Goal: Transaction & Acquisition: Purchase product/service

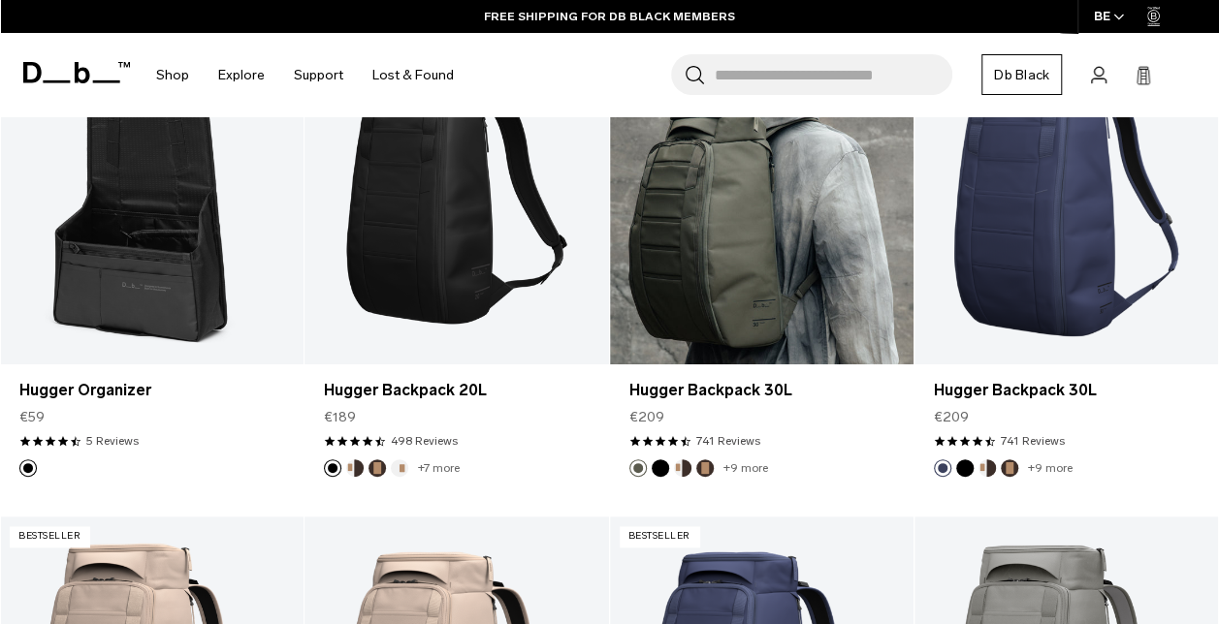
scroll to position [970, 0]
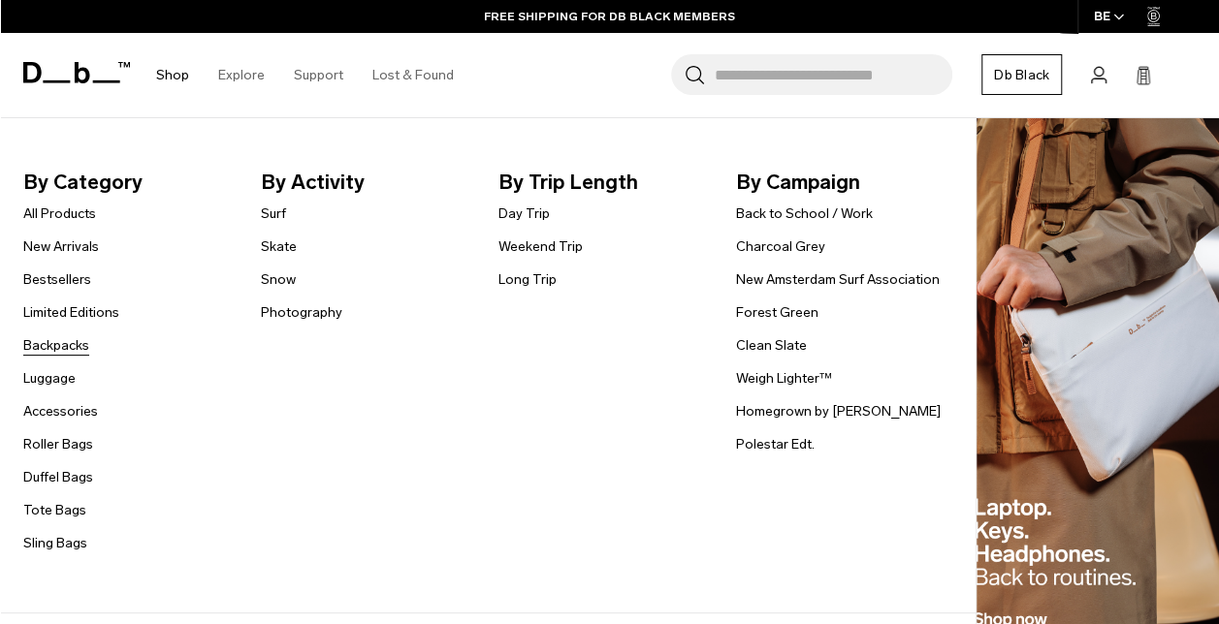
click at [41, 343] on link "Backpacks" at bounding box center [56, 346] width 66 height 20
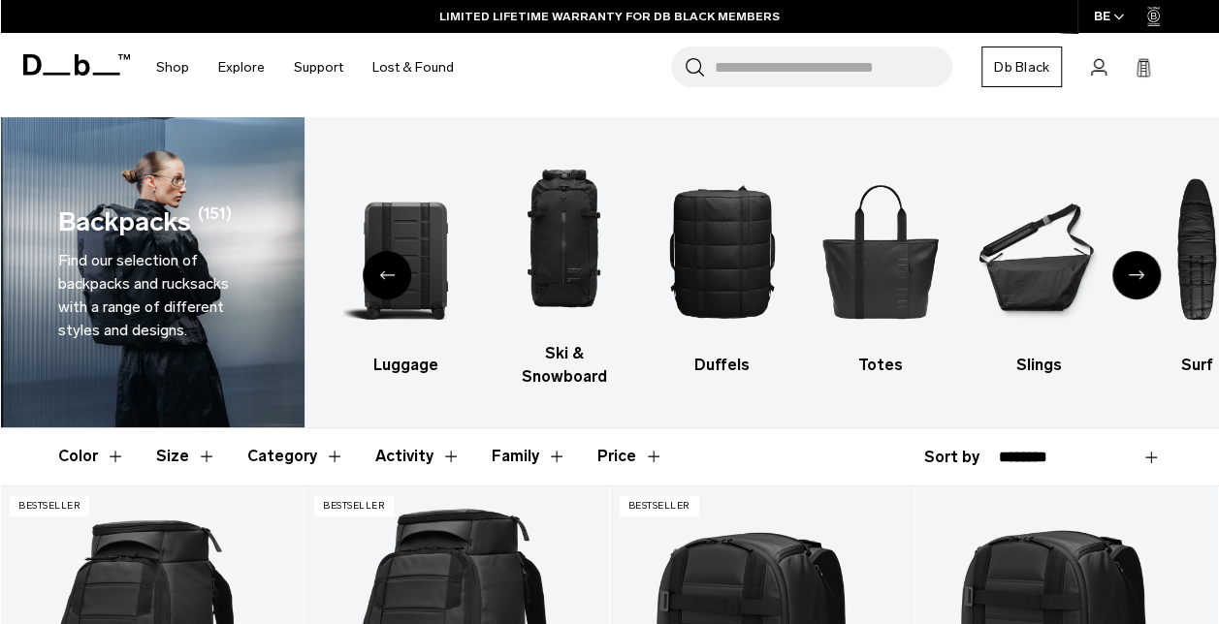
click at [180, 432] on button "Size" at bounding box center [186, 457] width 60 height 56
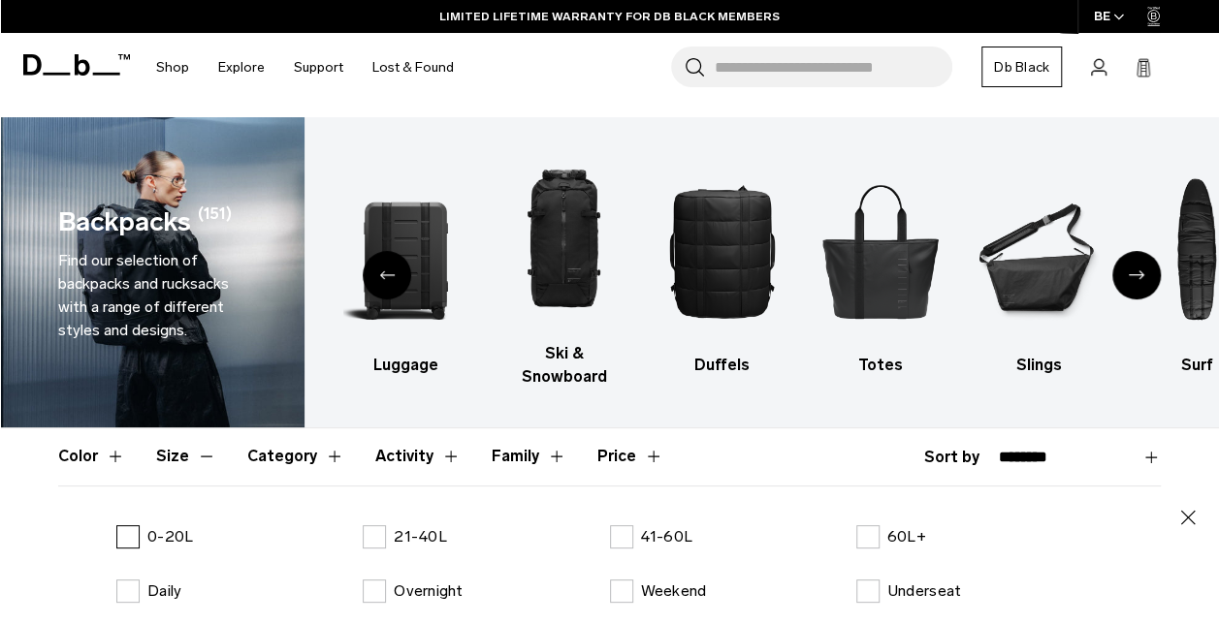
click at [136, 526] on label "0-20L" at bounding box center [154, 537] width 77 height 23
click at [1193, 511] on icon "button" at bounding box center [1188, 518] width 15 height 15
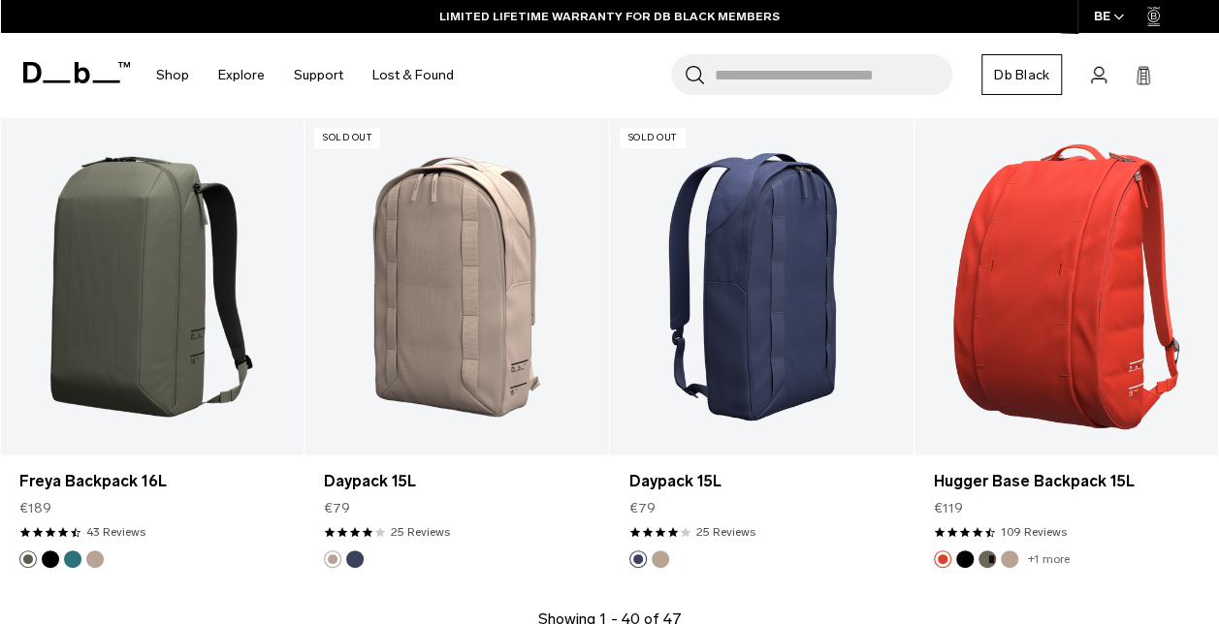
scroll to position [4945, 0]
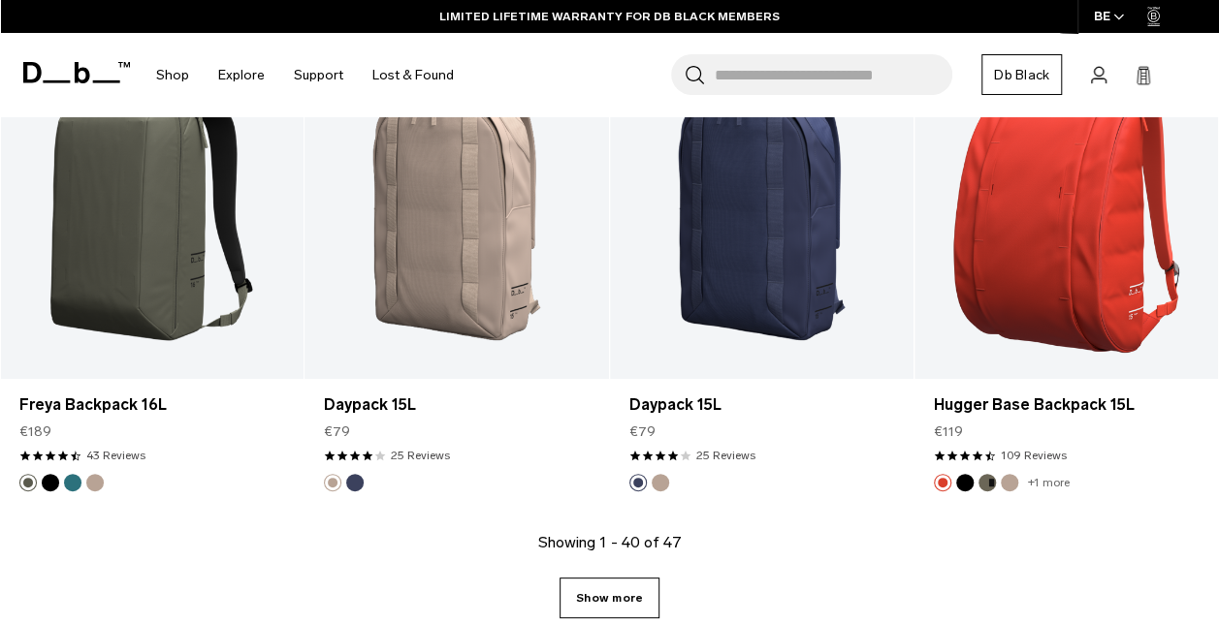
click at [632, 582] on link "Show more" at bounding box center [609, 598] width 100 height 41
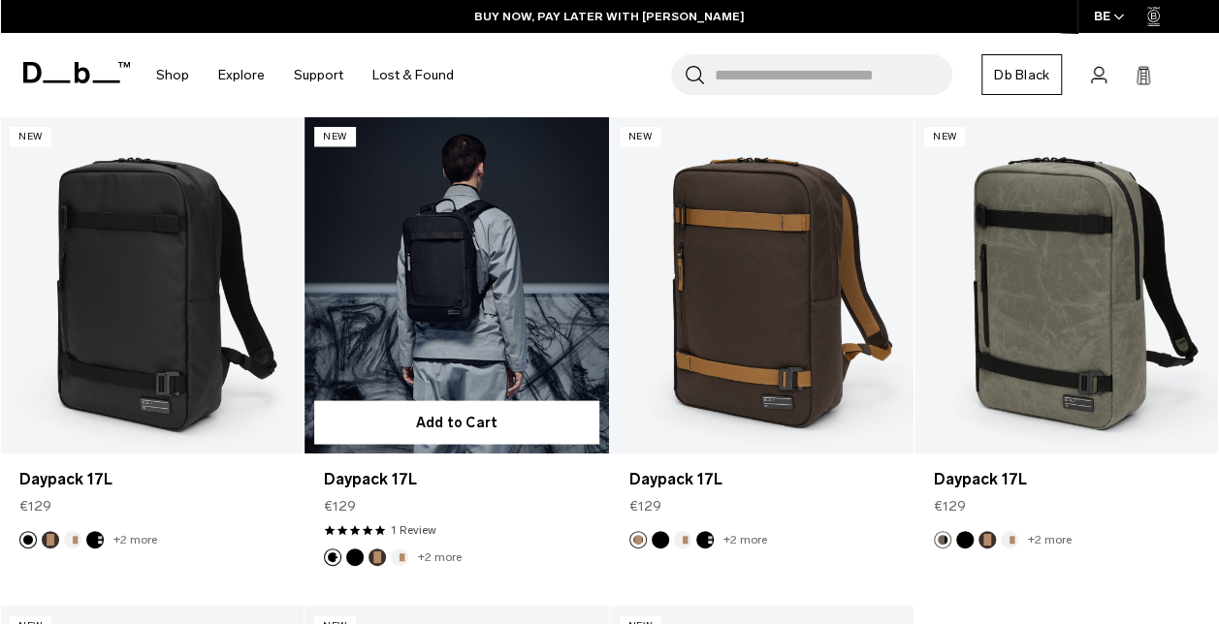
scroll to position [5845, 0]
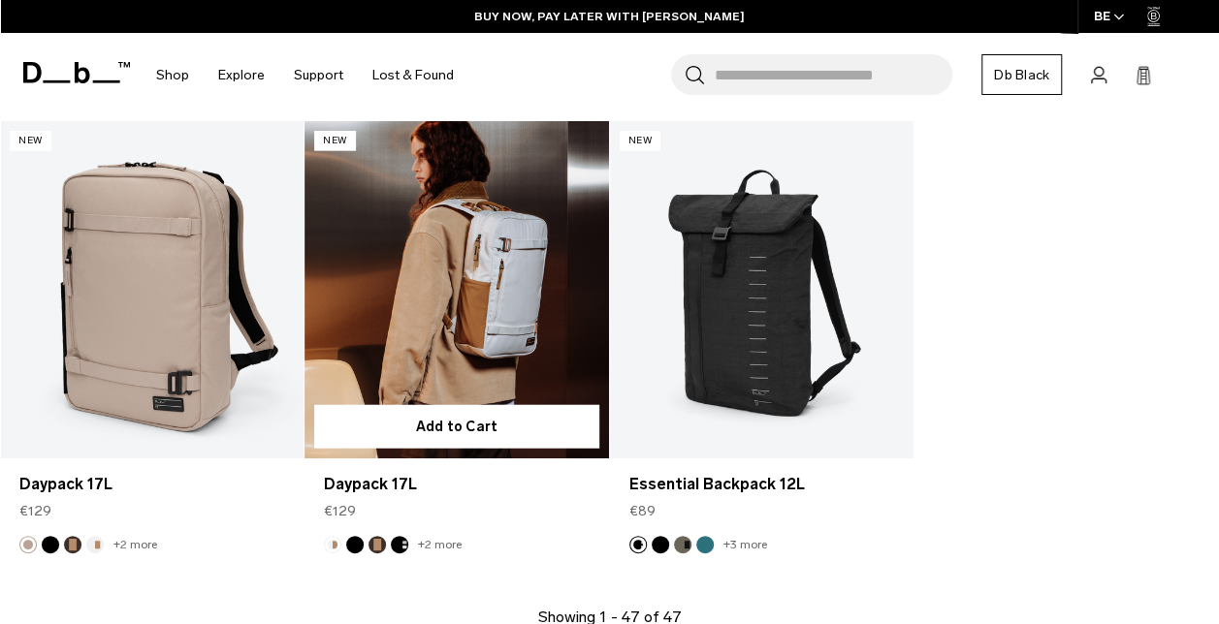
click at [473, 330] on link "Daypack 17L" at bounding box center [456, 289] width 304 height 337
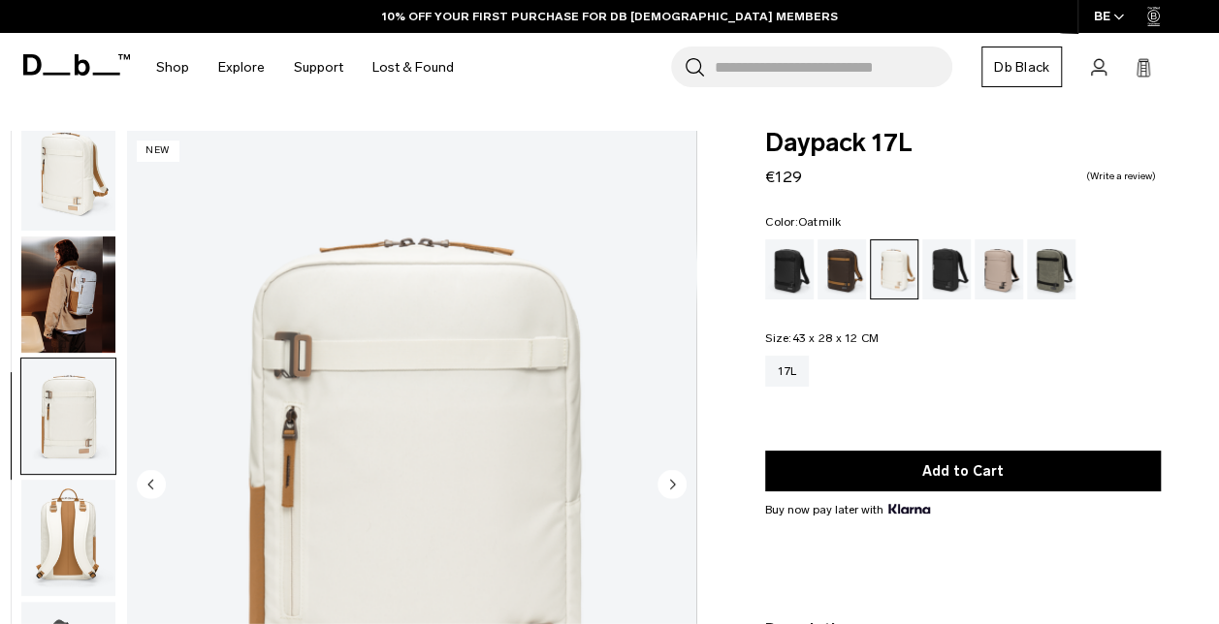
click at [66, 520] on img "button" at bounding box center [68, 538] width 94 height 116
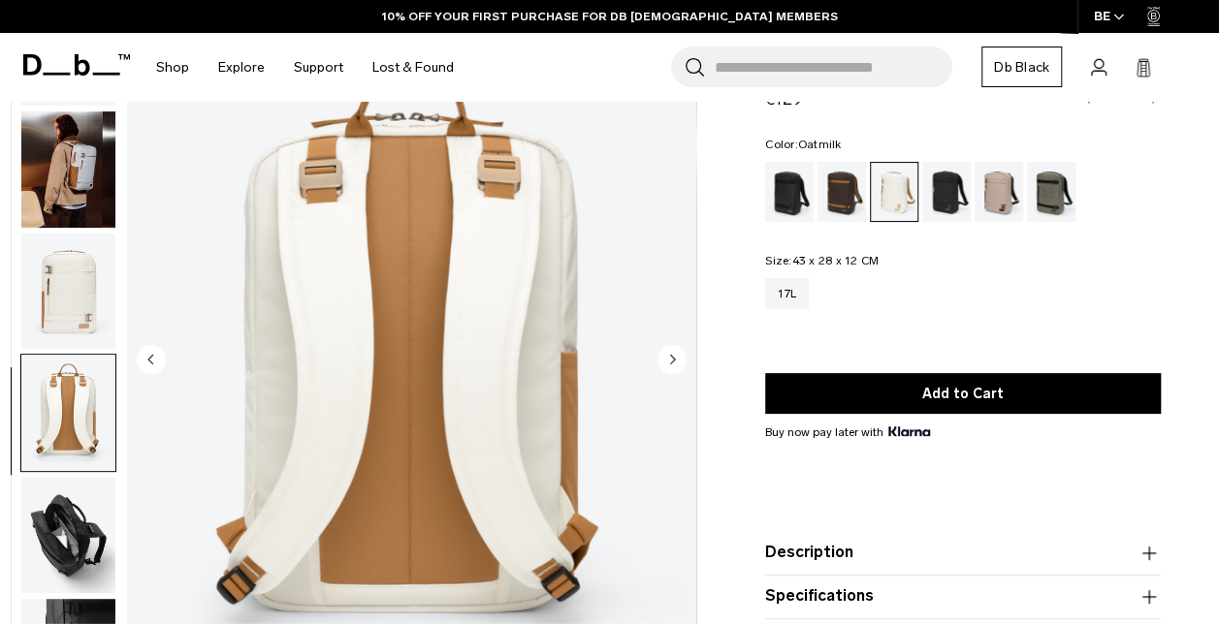
scroll to position [194, 0]
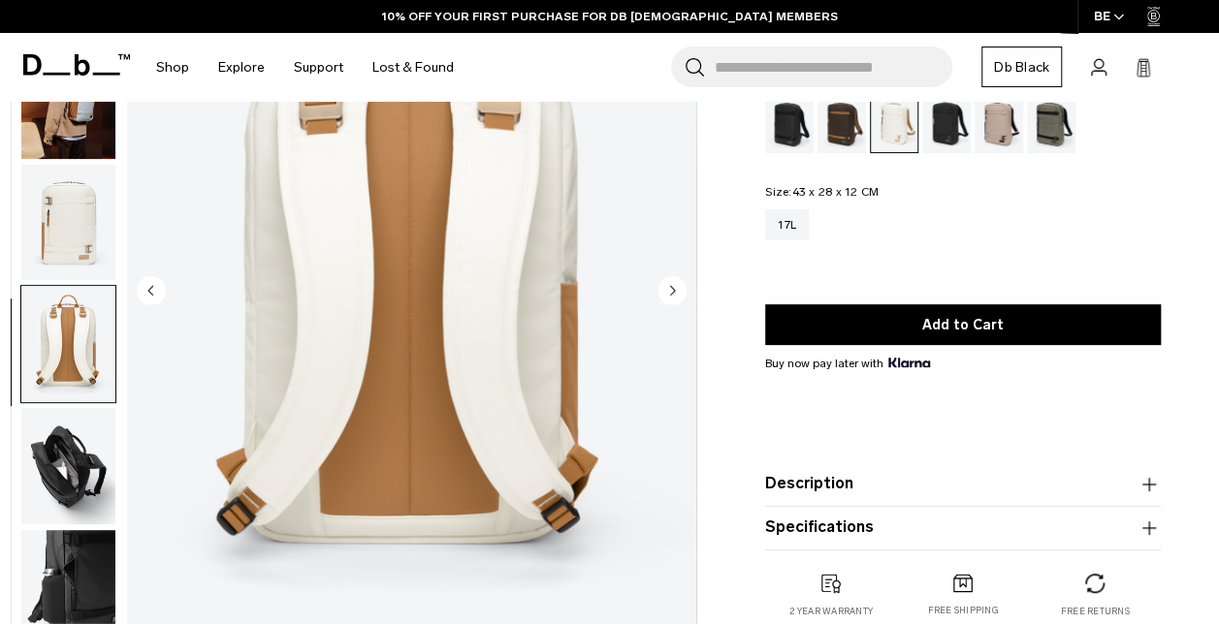
click at [70, 454] on img "button" at bounding box center [68, 466] width 94 height 116
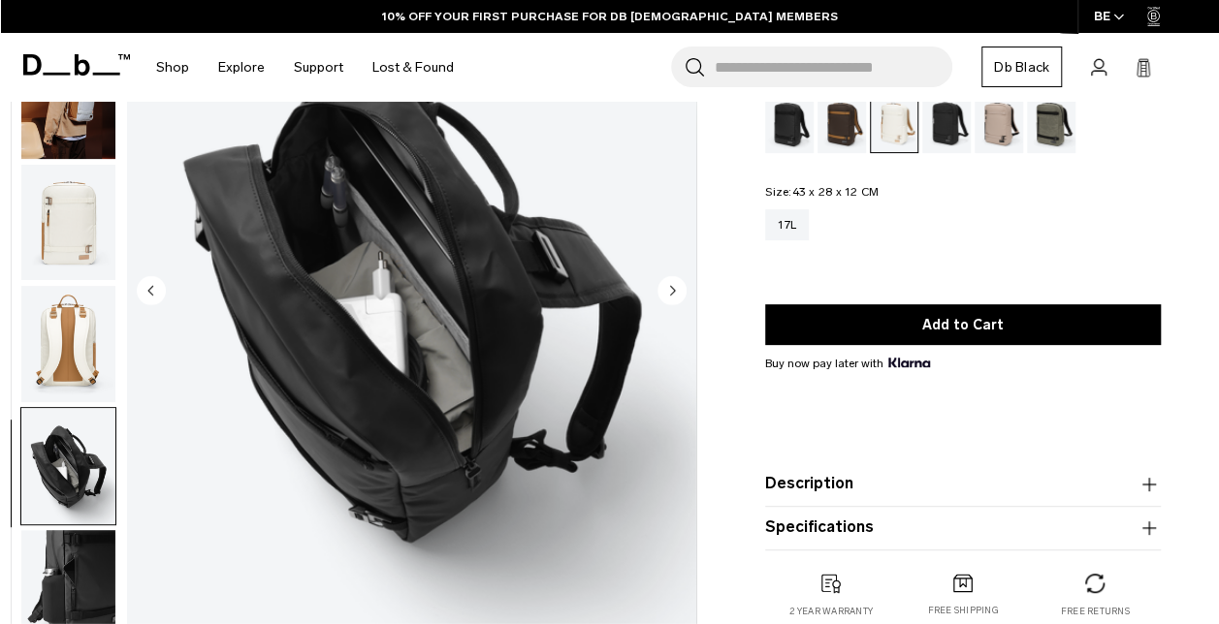
click at [60, 559] on img "button" at bounding box center [68, 588] width 94 height 116
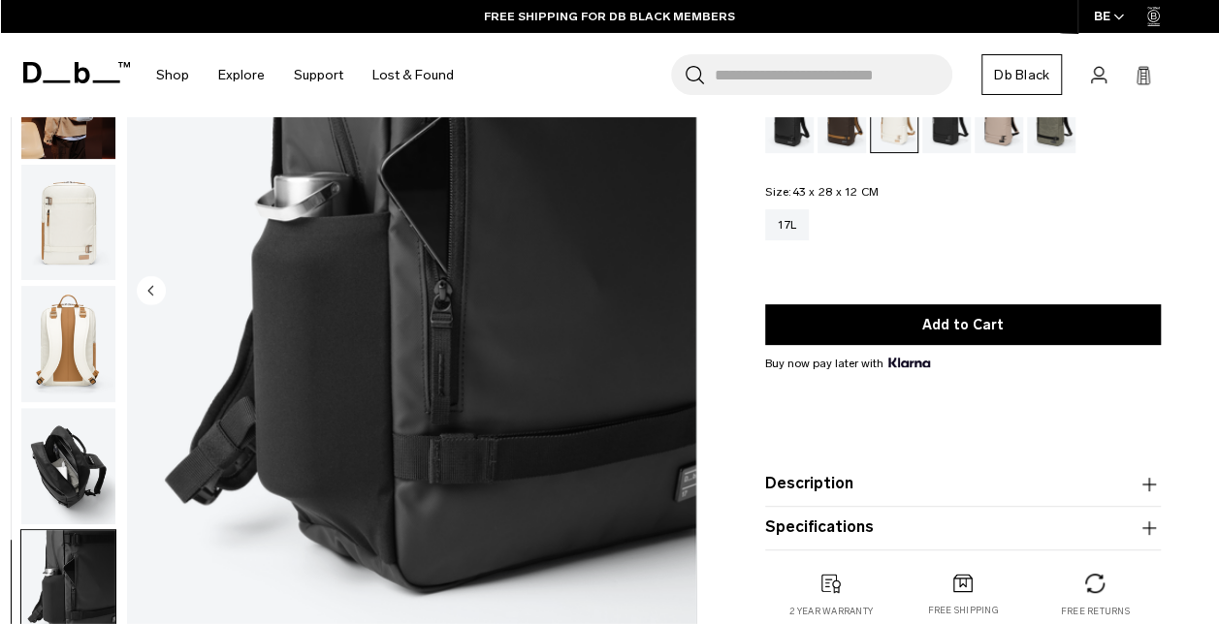
click at [59, 459] on img "button" at bounding box center [68, 466] width 94 height 116
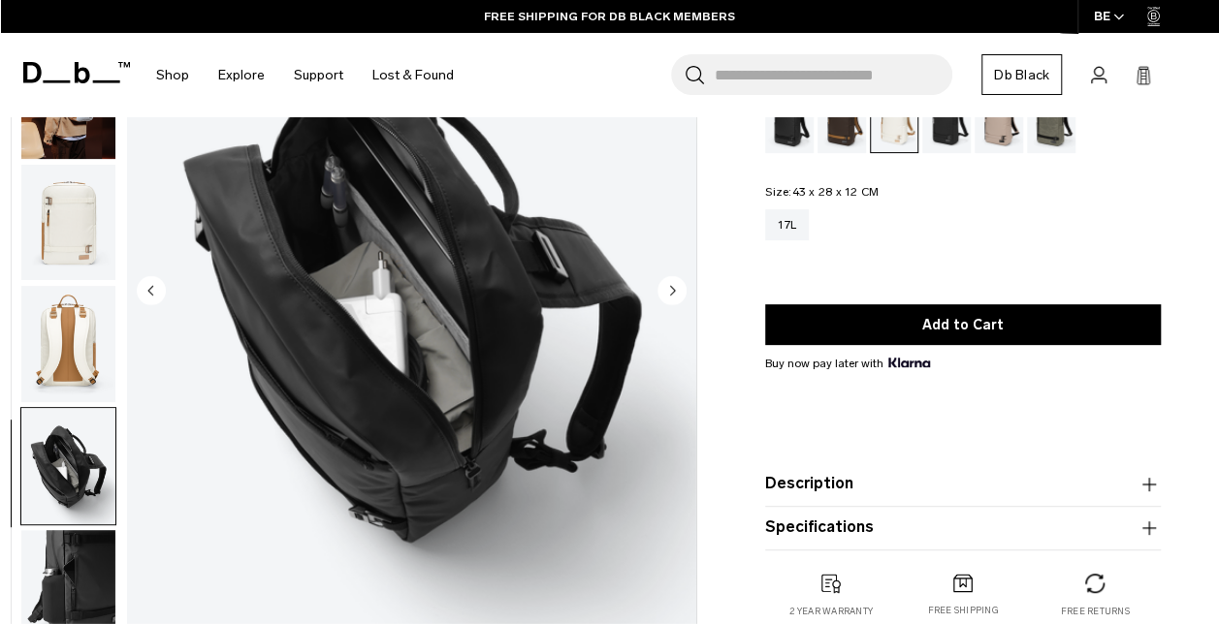
click at [69, 346] on img "button" at bounding box center [68, 344] width 94 height 116
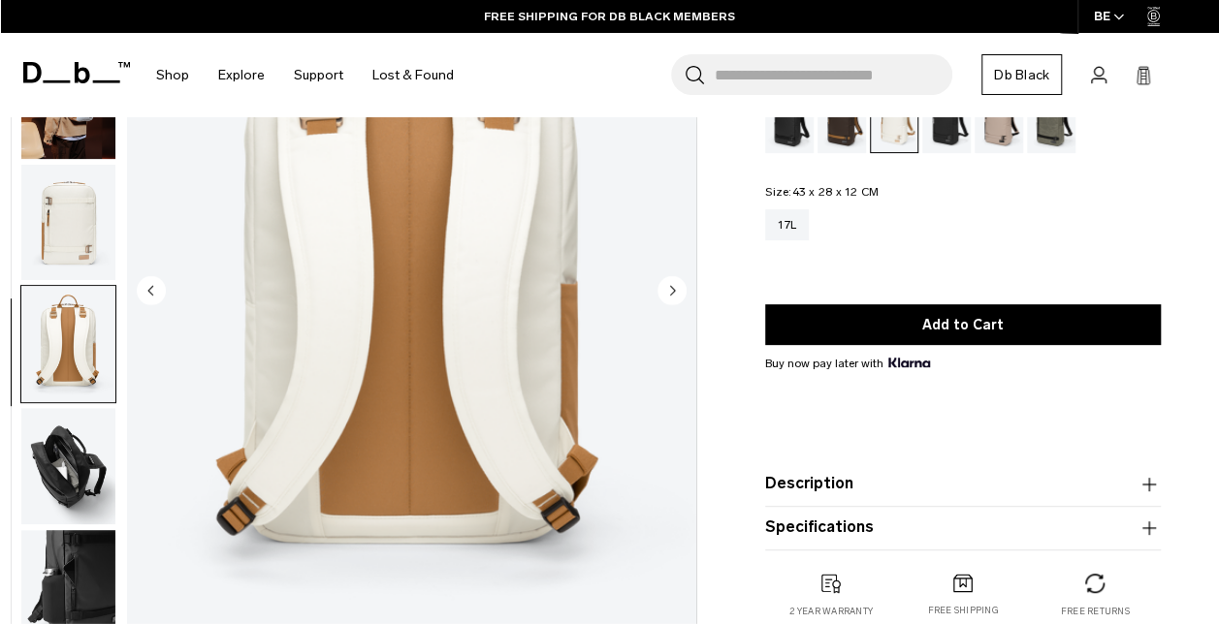
click at [50, 478] on img "button" at bounding box center [68, 466] width 94 height 116
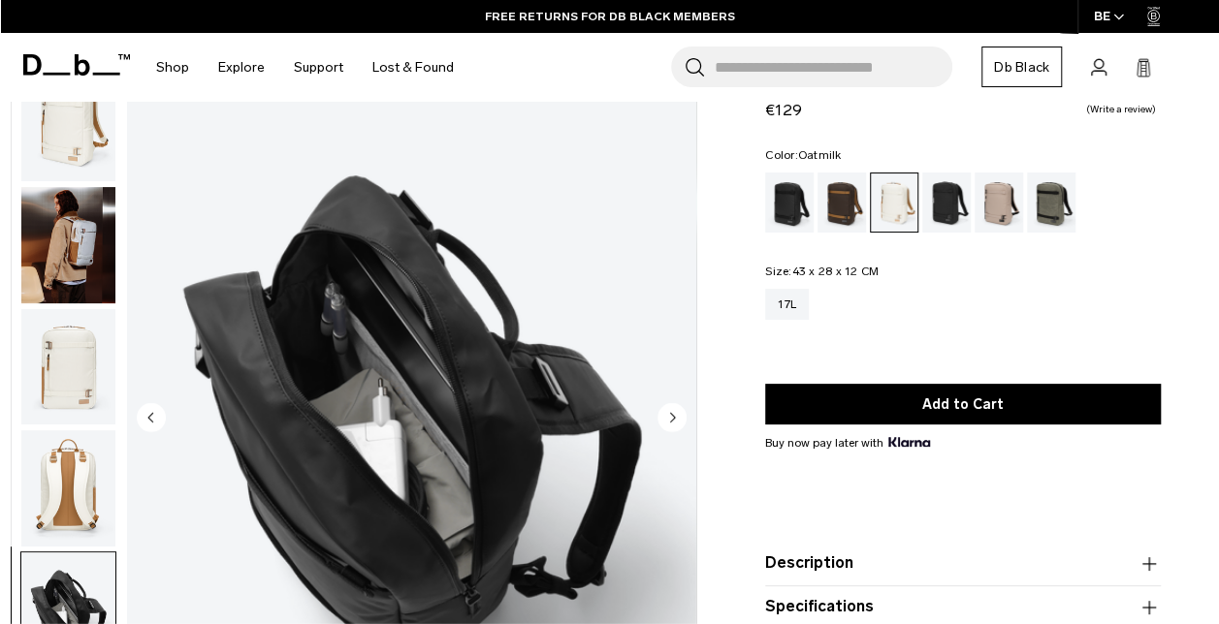
scroll to position [97, 0]
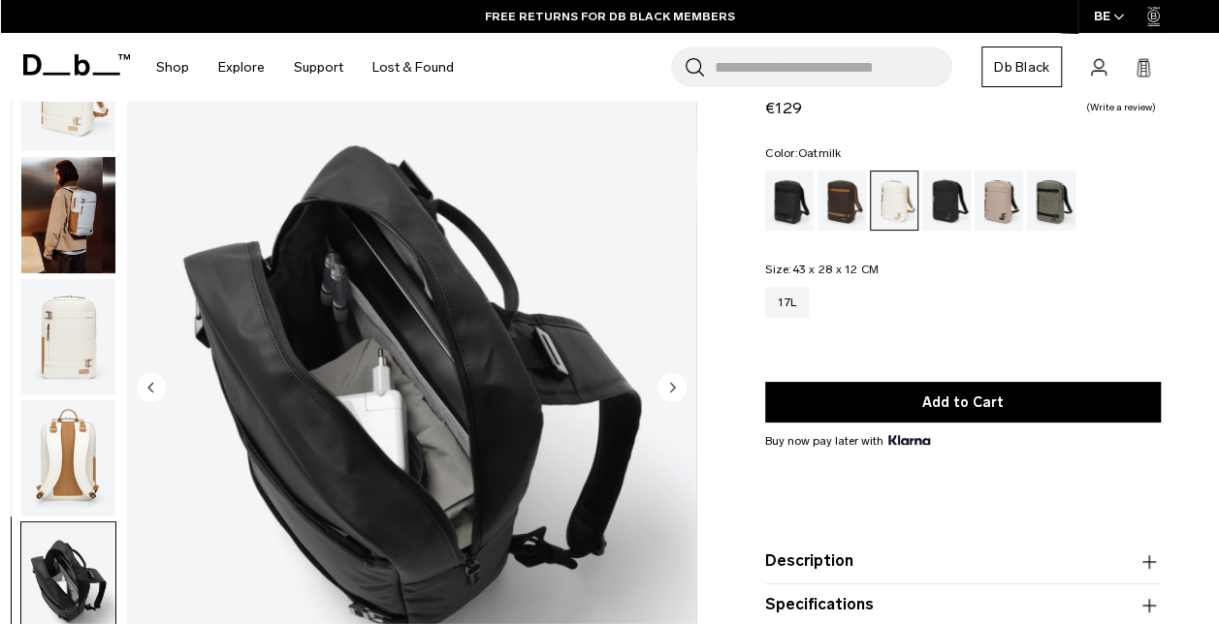
click at [46, 442] on img "button" at bounding box center [68, 458] width 94 height 116
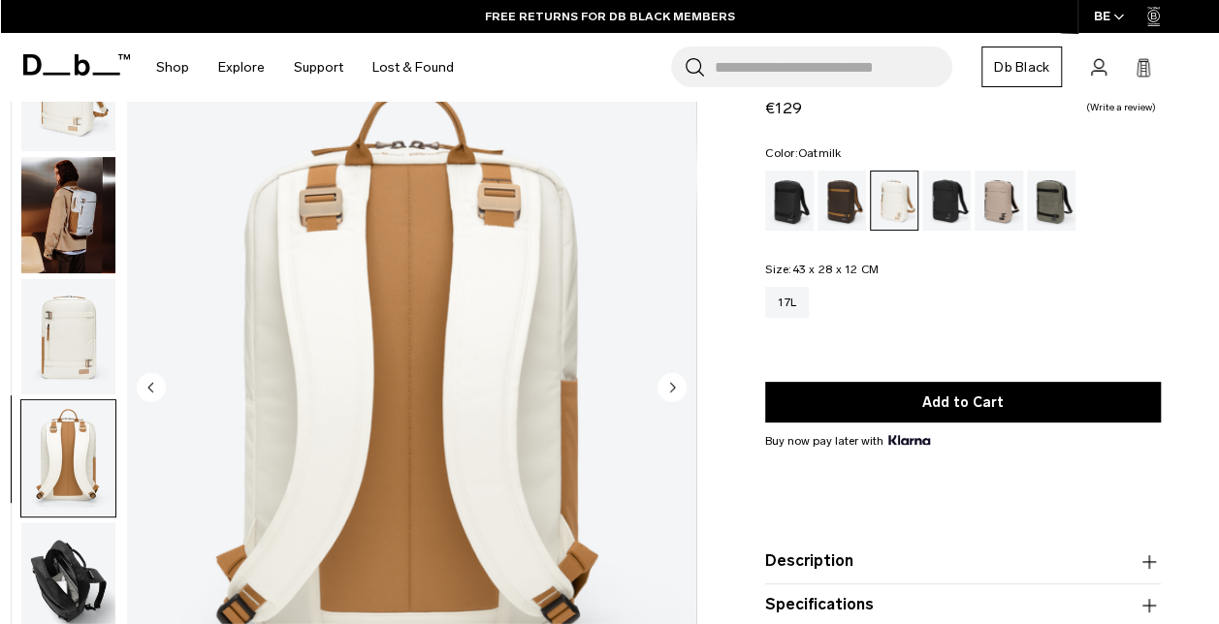
scroll to position [17, 0]
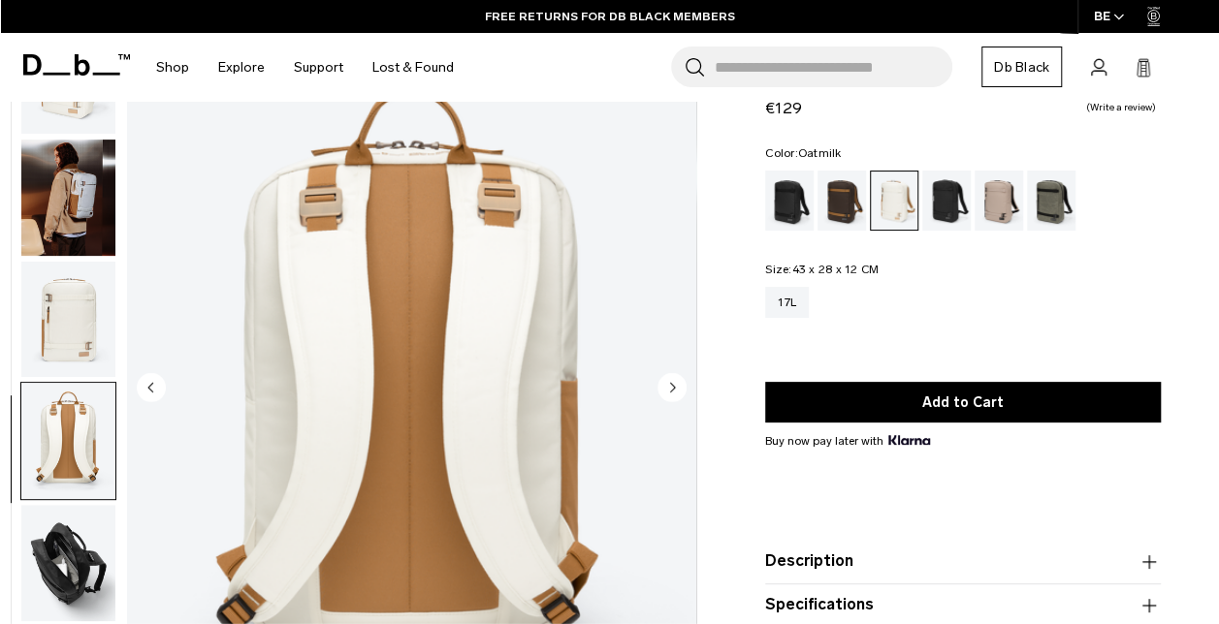
click at [56, 334] on img "button" at bounding box center [68, 320] width 94 height 116
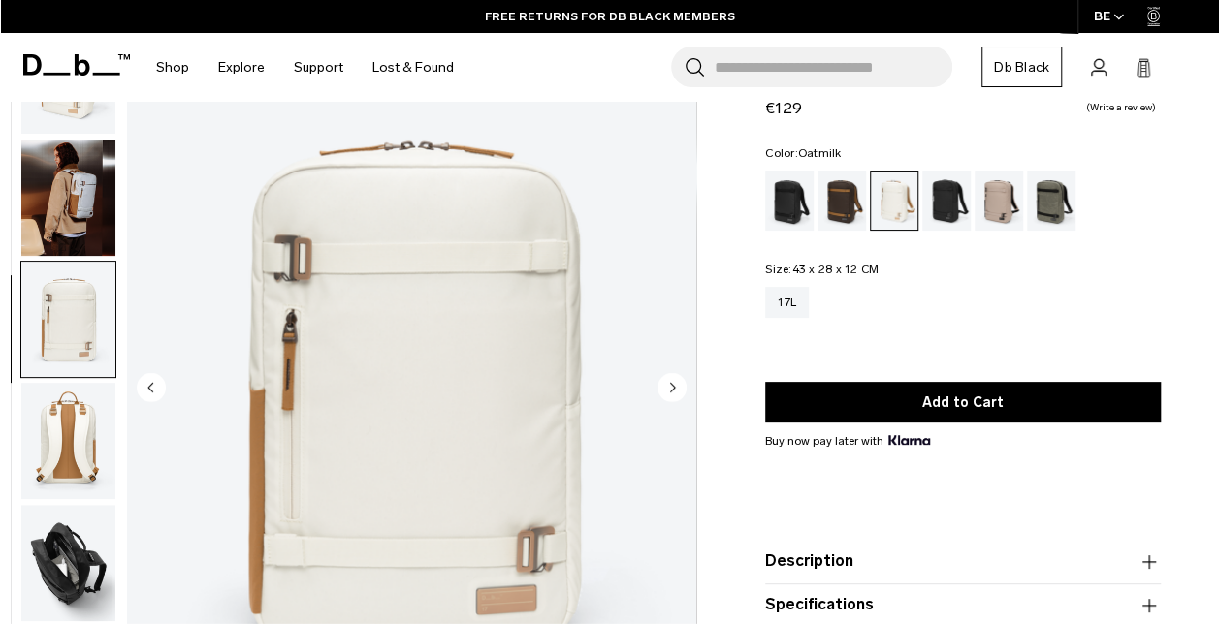
click at [68, 327] on img "button" at bounding box center [68, 320] width 94 height 116
click at [79, 339] on img "button" at bounding box center [68, 320] width 94 height 116
click at [963, 212] on div "Charcoal Grey" at bounding box center [946, 201] width 49 height 60
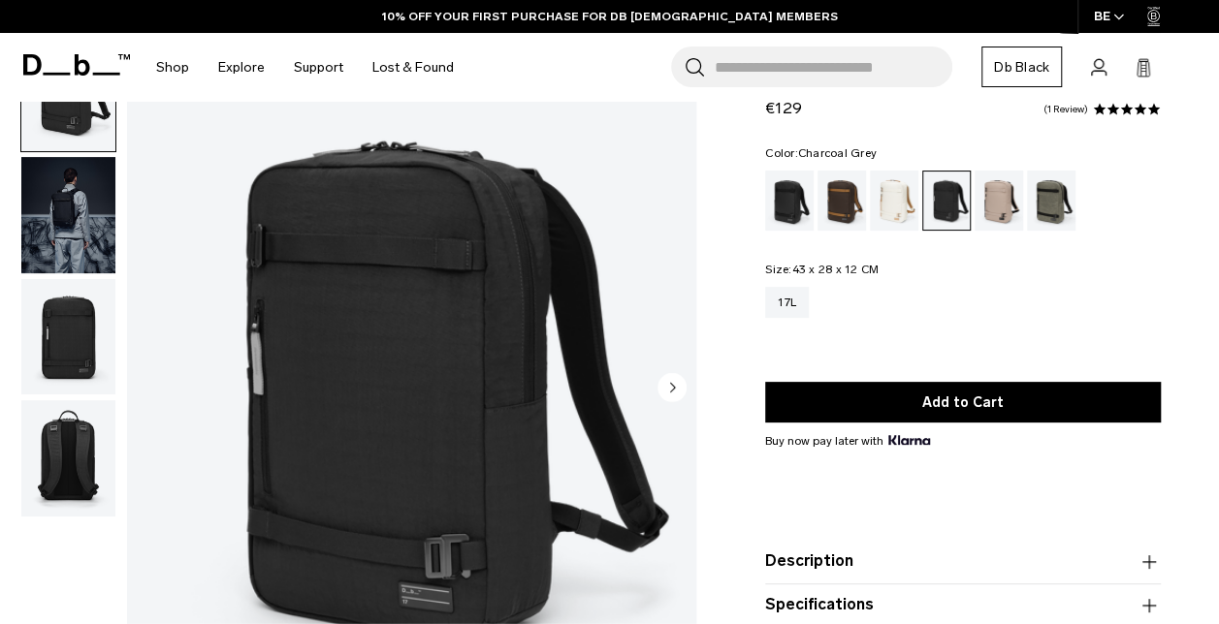
click at [663, 382] on circle "Next slide" at bounding box center [671, 386] width 29 height 29
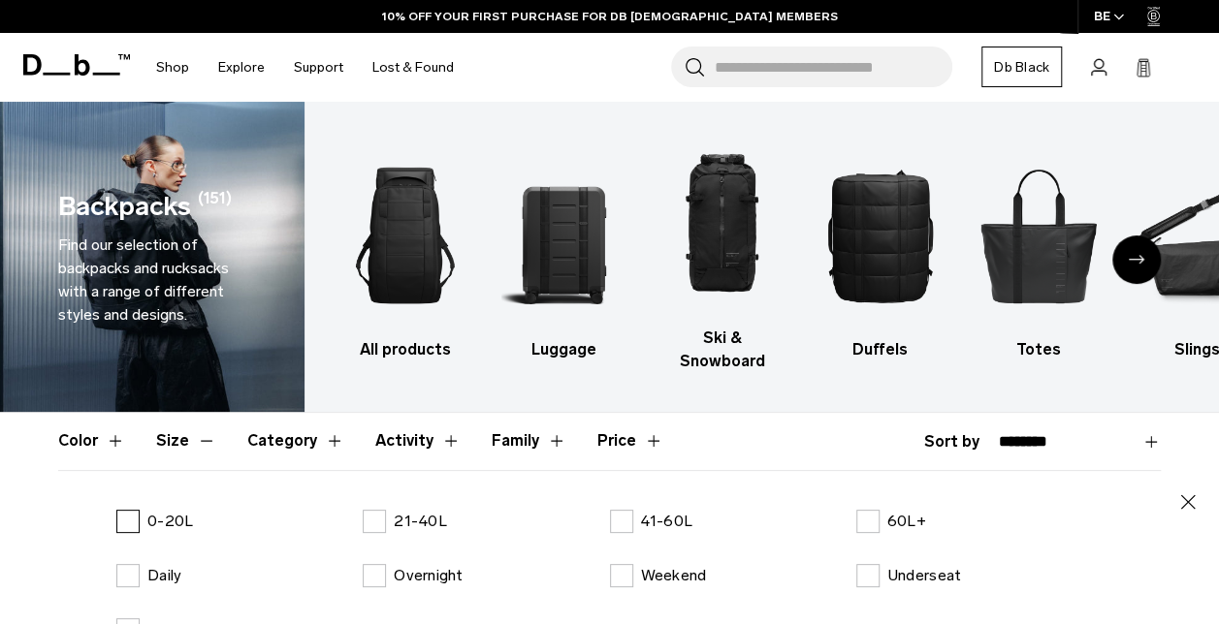
click at [165, 510] on p "0-20L" at bounding box center [170, 521] width 46 height 23
click at [1178, 491] on icon "button" at bounding box center [1187, 502] width 23 height 23
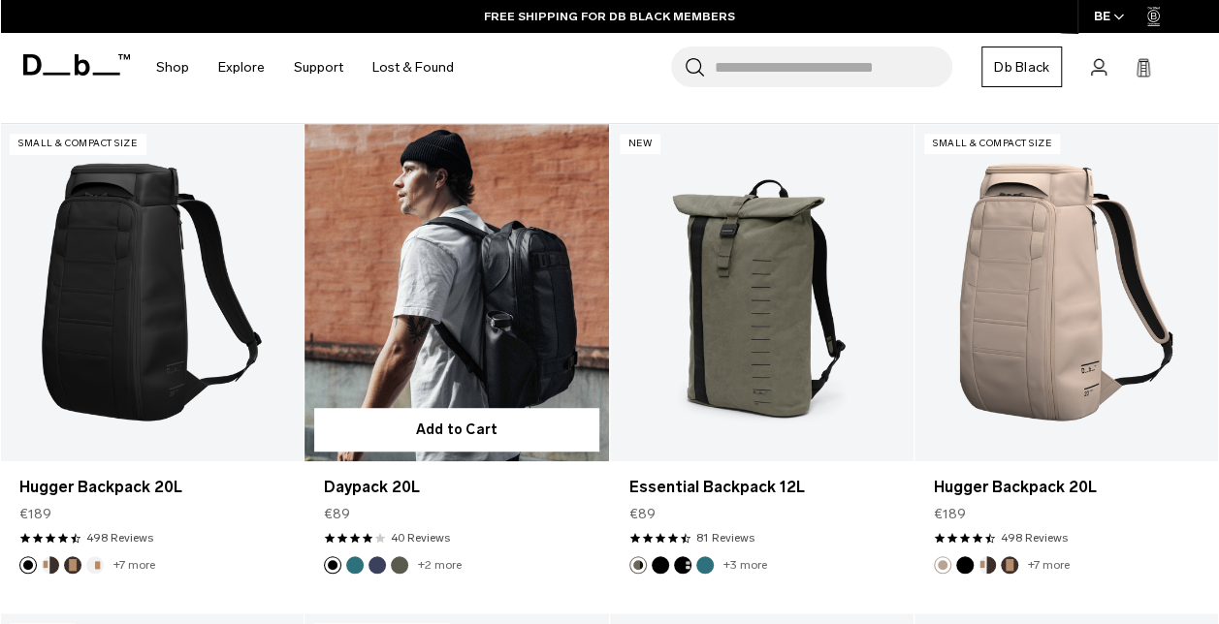
scroll to position [388, 0]
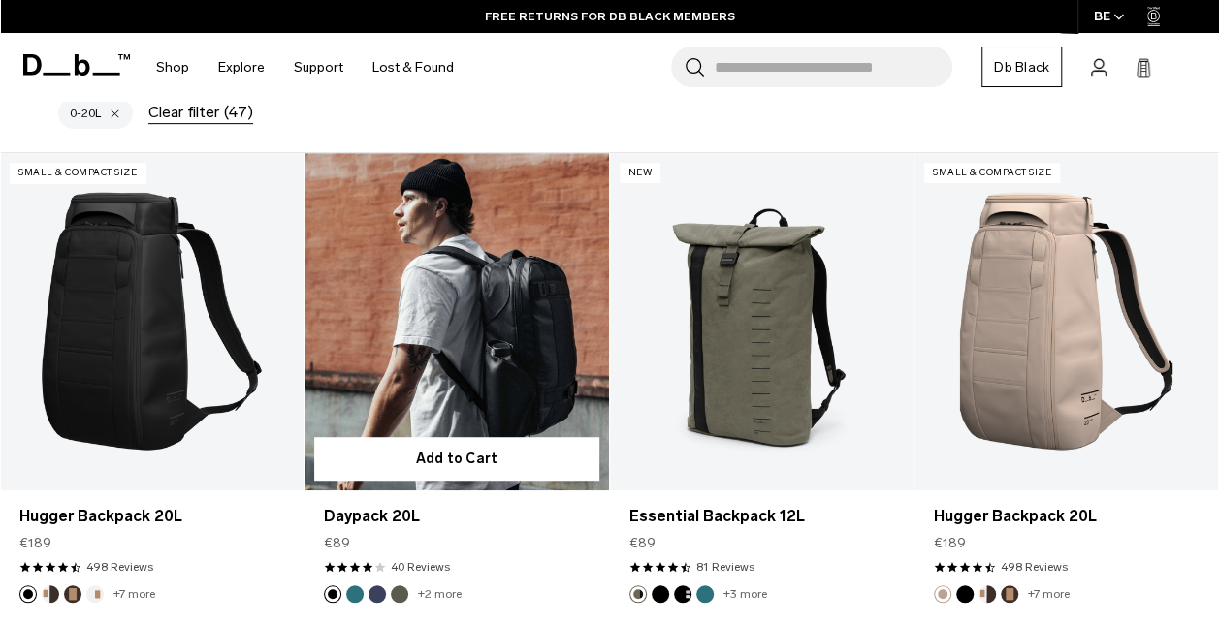
click at [455, 326] on link "Daypack 20L" at bounding box center [456, 321] width 304 height 337
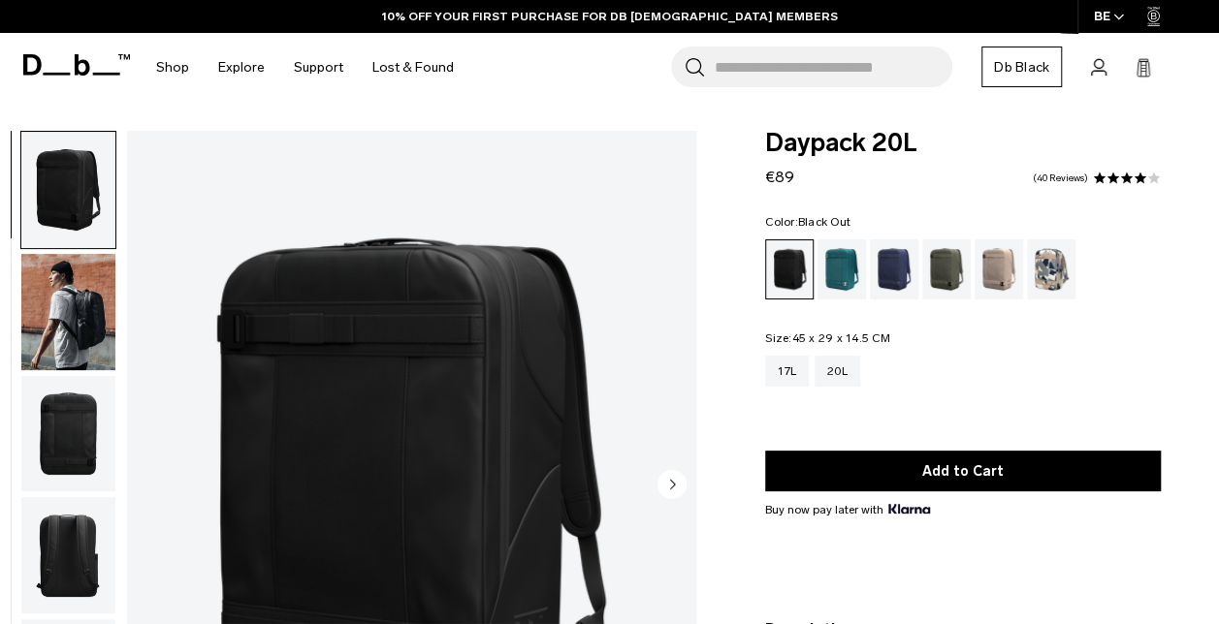
click at [54, 332] on img "button" at bounding box center [68, 312] width 94 height 116
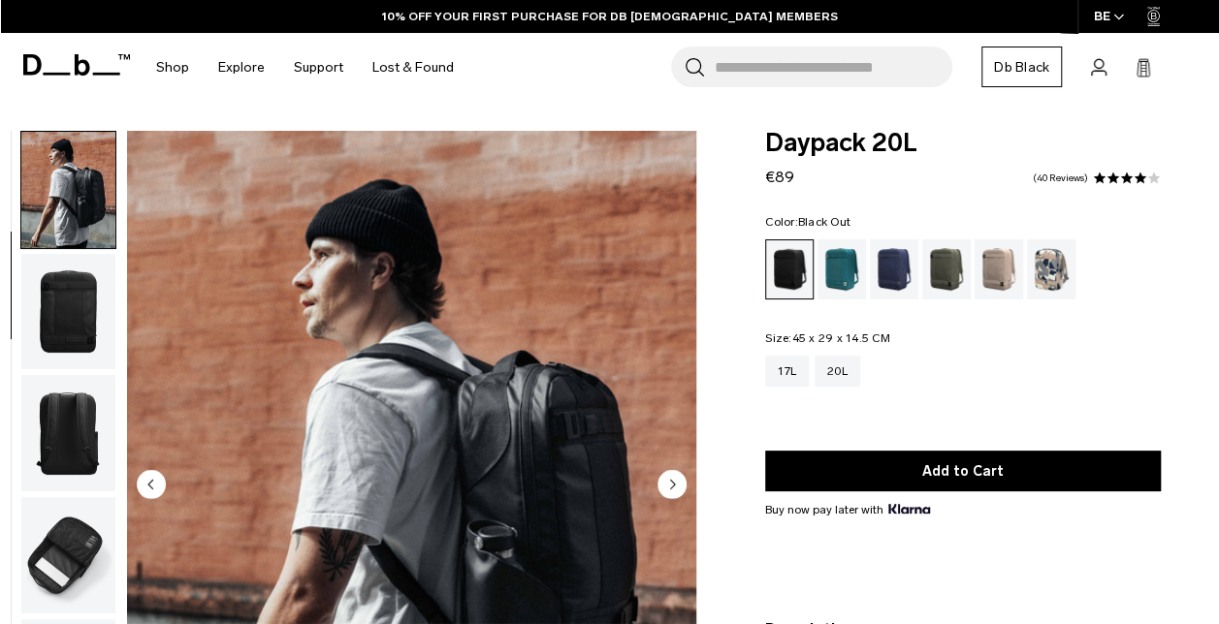
scroll to position [140, 0]
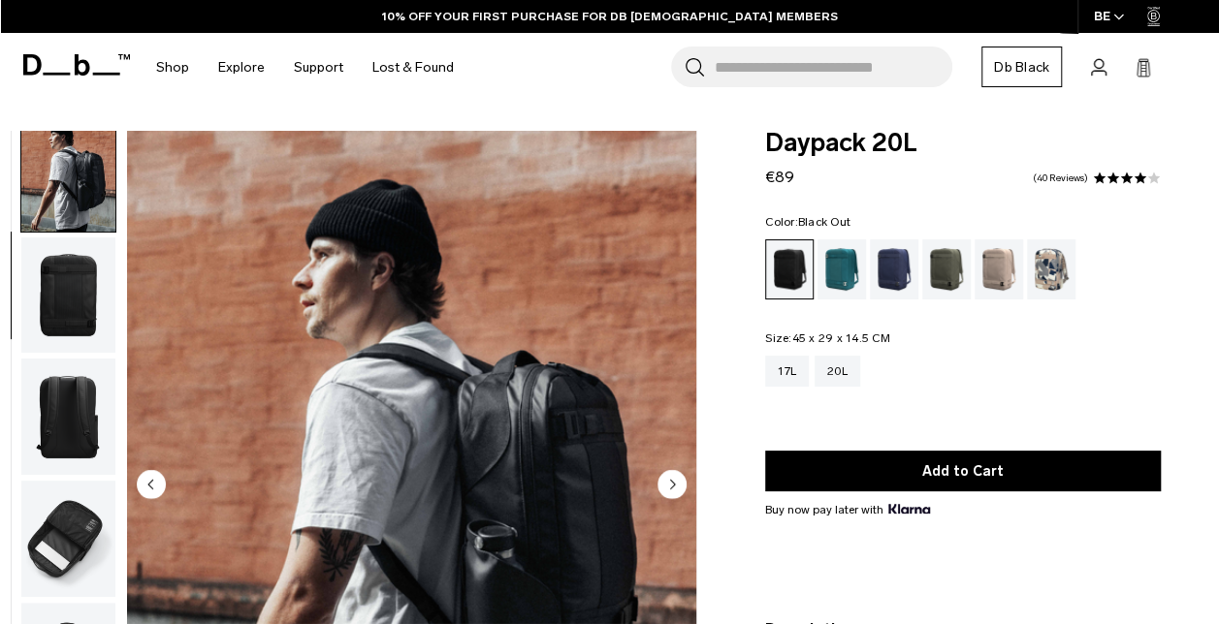
click at [79, 516] on img "button" at bounding box center [68, 539] width 94 height 116
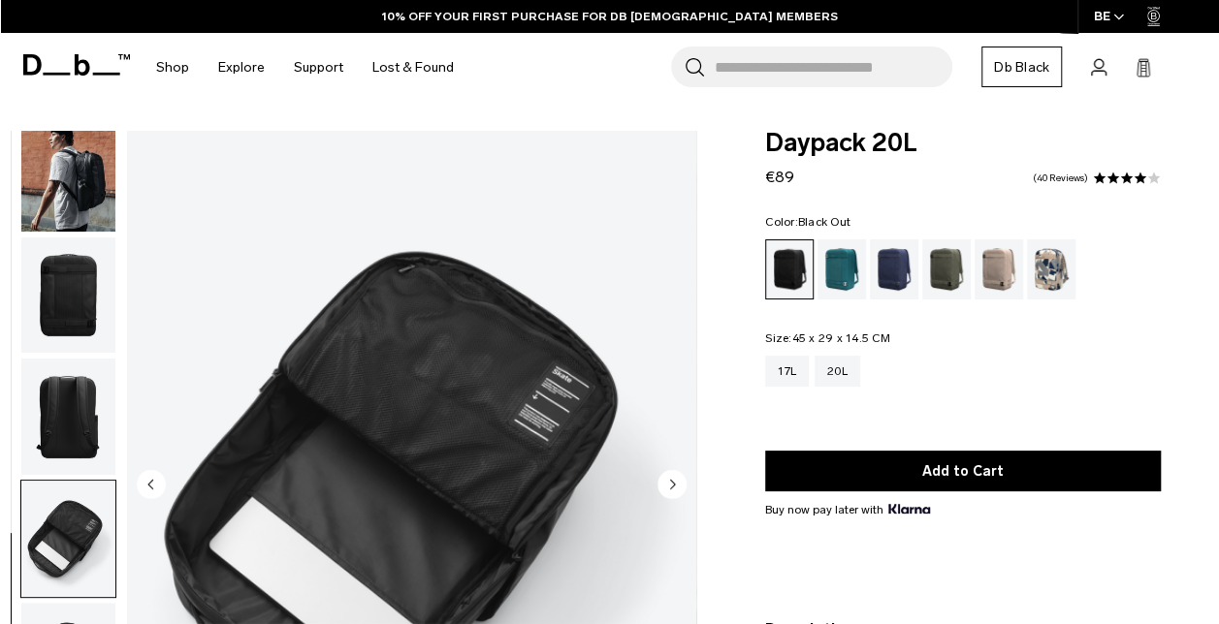
scroll to position [97, 0]
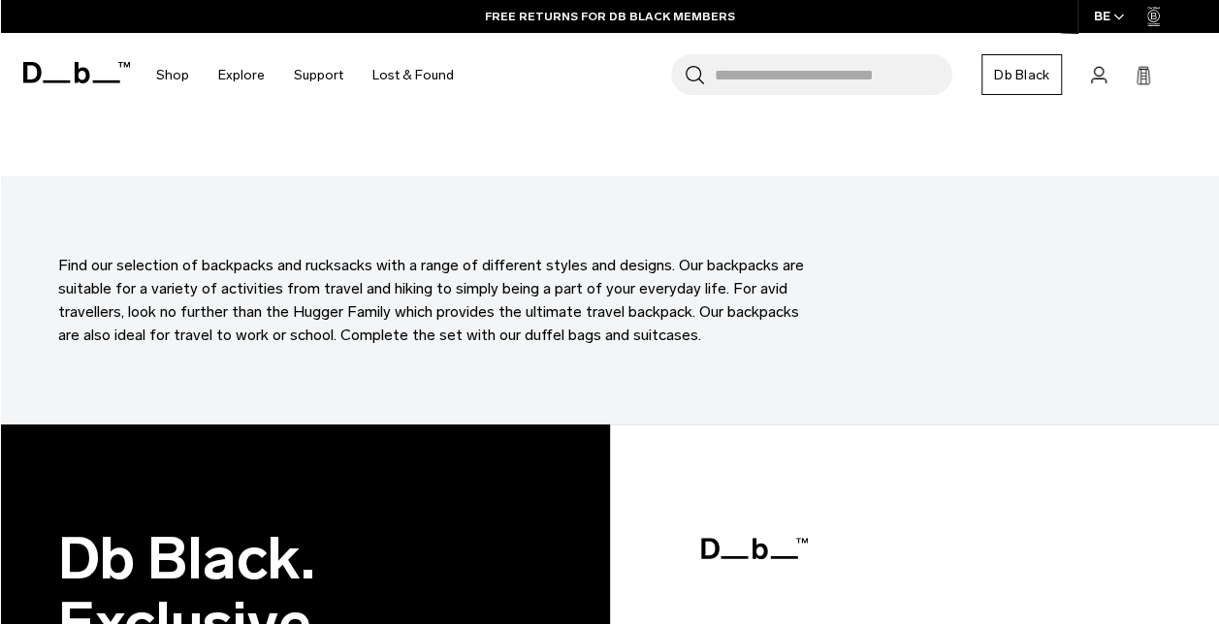
scroll to position [5062, 0]
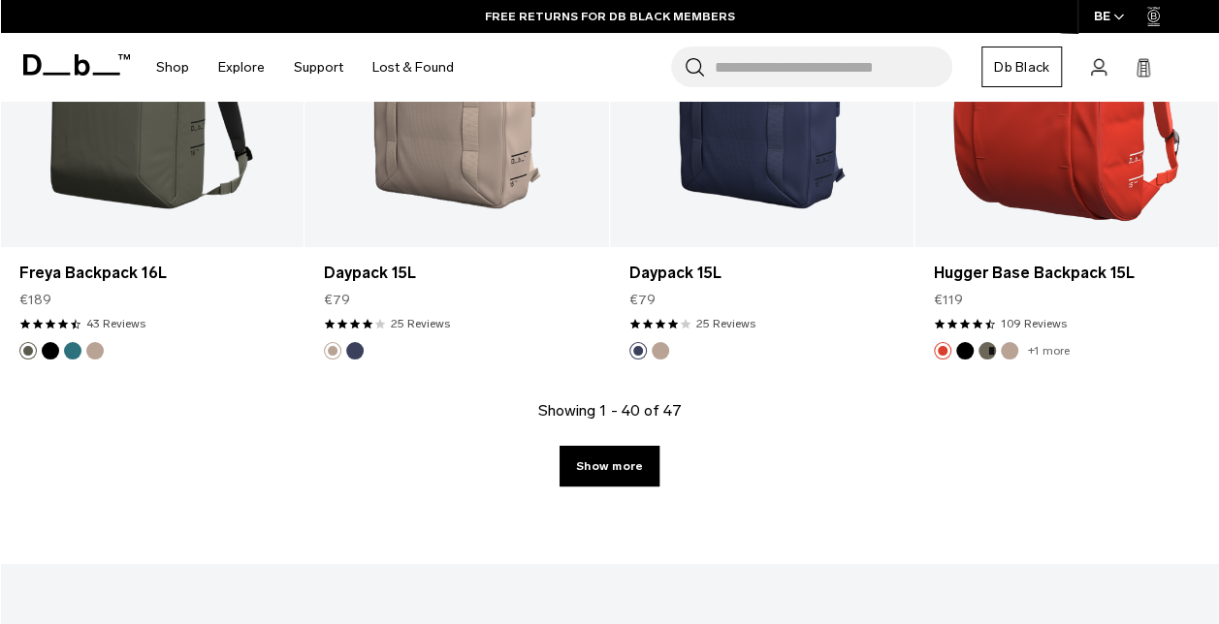
click at [594, 450] on link "Show more" at bounding box center [609, 466] width 100 height 41
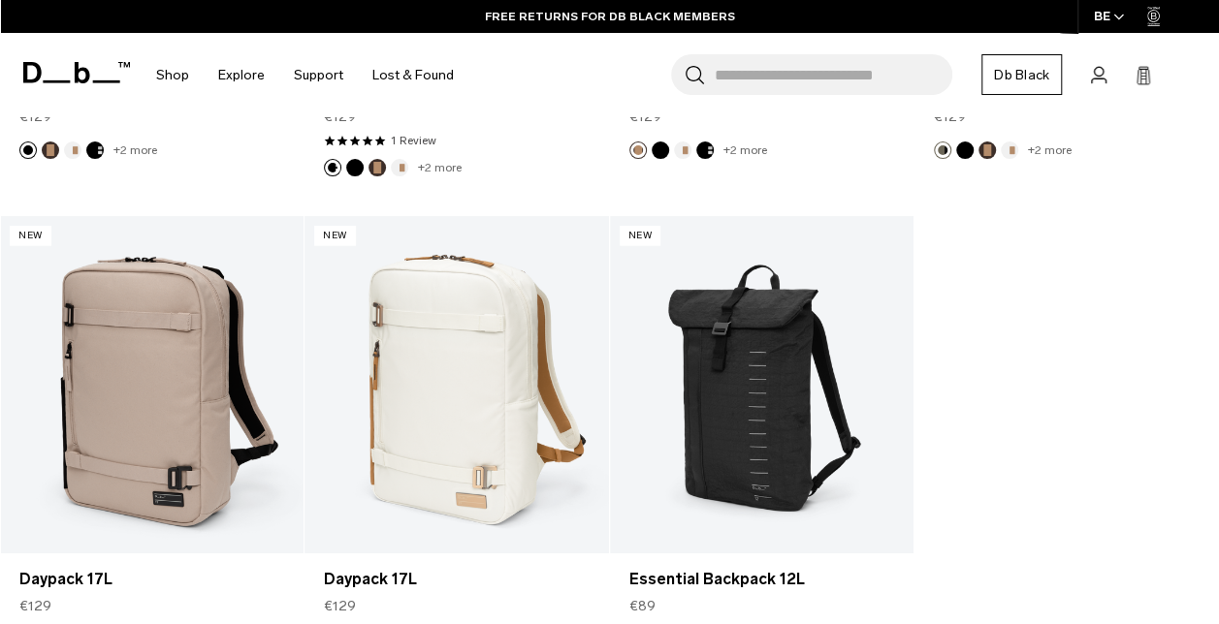
scroll to position [5763, 0]
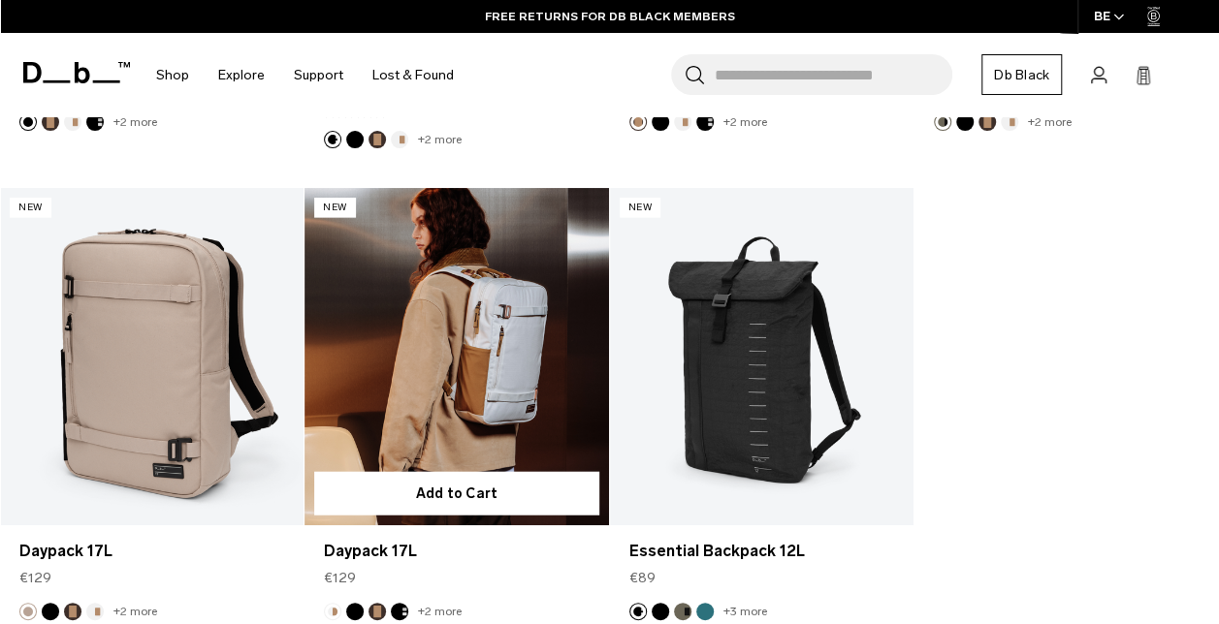
click at [455, 331] on link "Daypack 17L" at bounding box center [456, 356] width 304 height 337
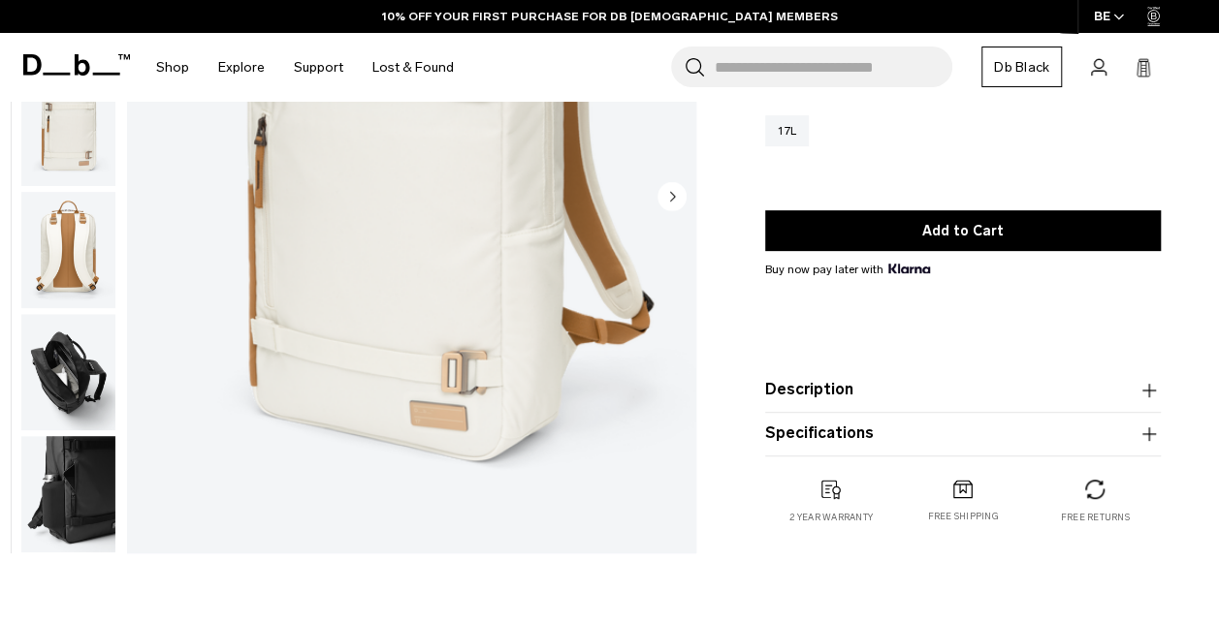
scroll to position [291, 0]
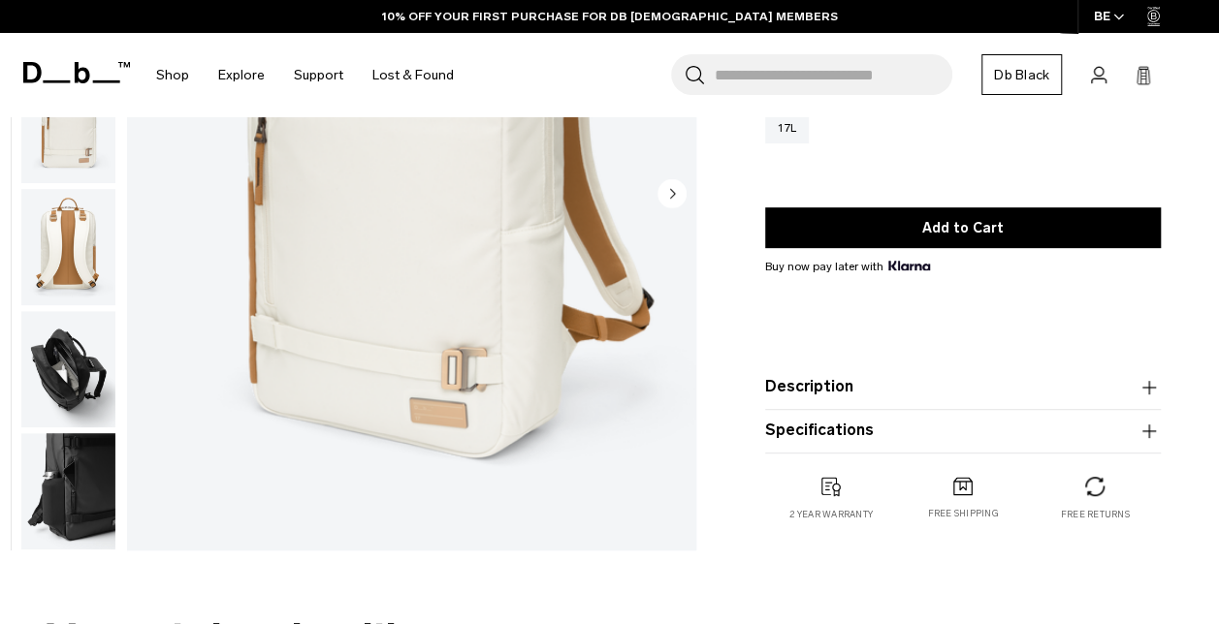
click at [86, 368] on img "button" at bounding box center [68, 369] width 94 height 116
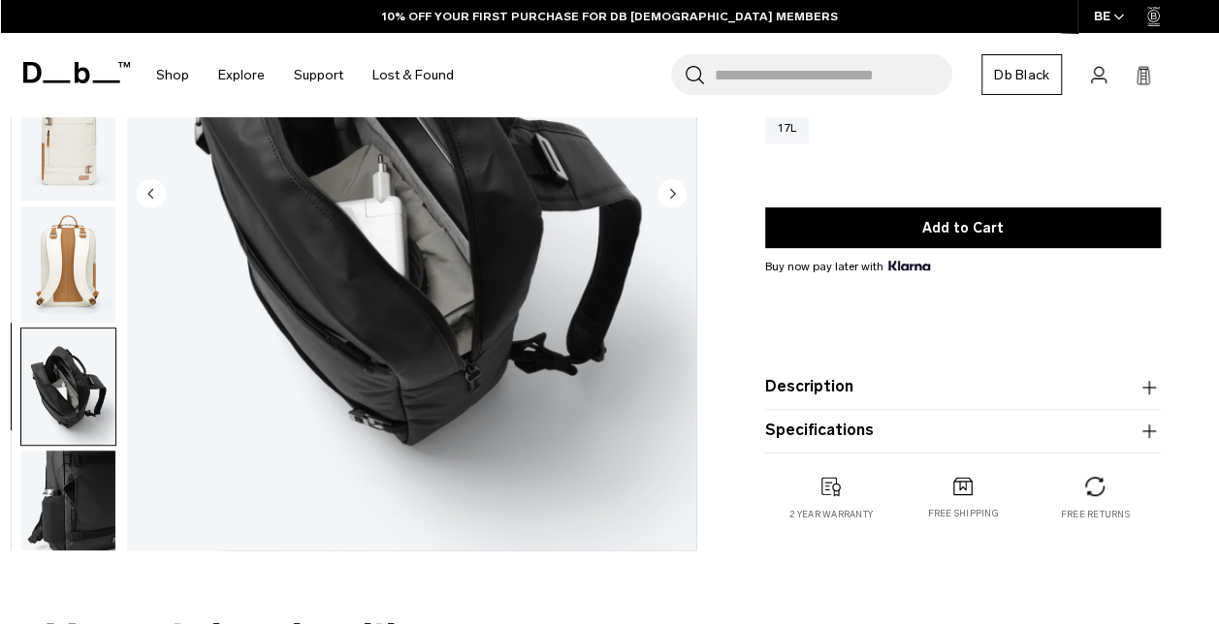
scroll to position [194, 0]
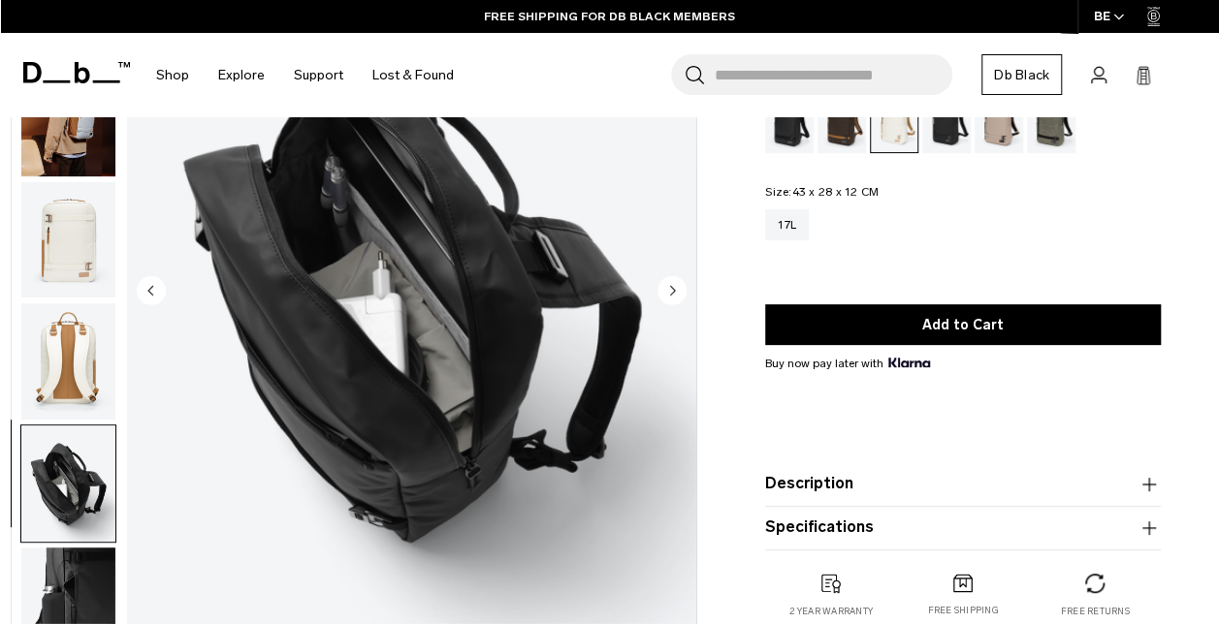
click at [668, 291] on circle "Next slide" at bounding box center [671, 289] width 29 height 29
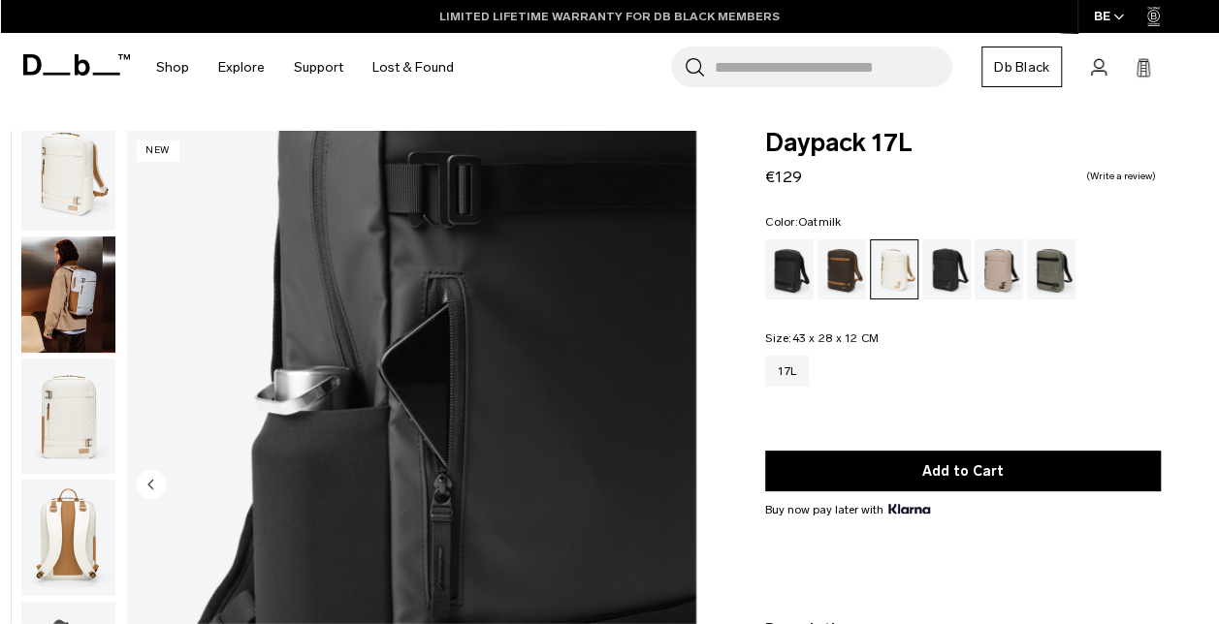
scroll to position [17, 0]
